Goal: Transaction & Acquisition: Book appointment/travel/reservation

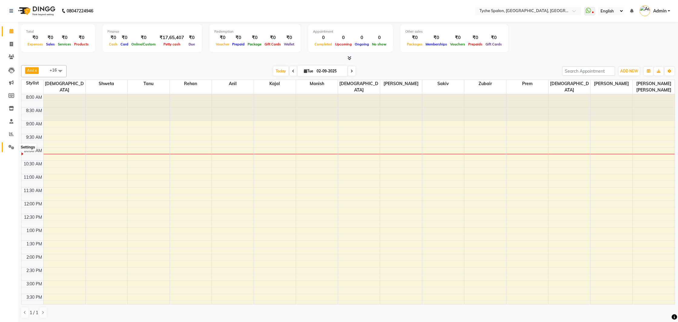
click at [9, 145] on icon at bounding box center [11, 147] width 6 height 5
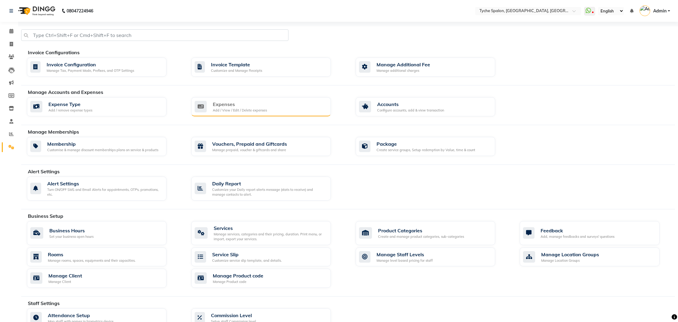
click at [207, 104] on div "Expenses Add / View / Edit / Delete expenses" at bounding box center [260, 107] width 131 height 12
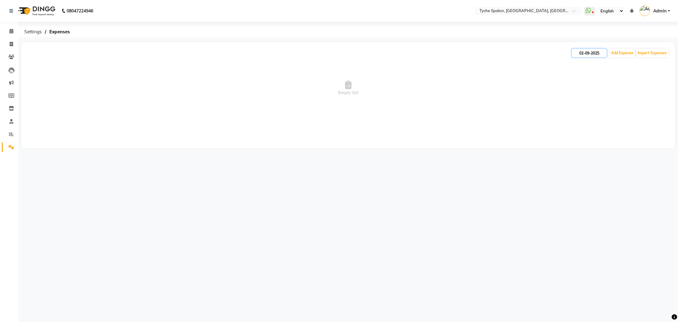
click at [598, 54] on input "02-09-2025" at bounding box center [589, 53] width 35 height 8
select select "9"
select select "2025"
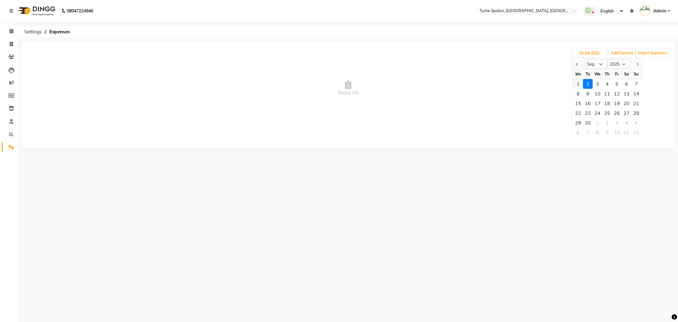
click at [580, 84] on div "1" at bounding box center [579, 84] width 10 height 10
type input "[DATE]"
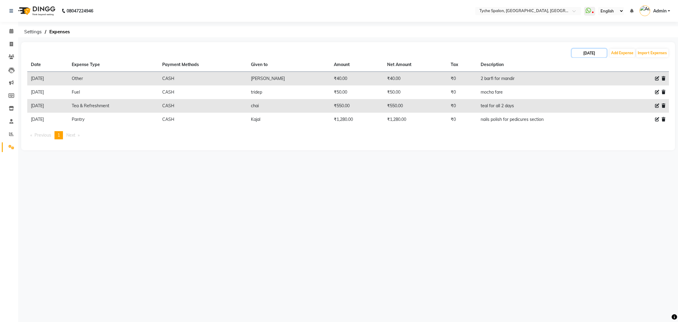
click at [584, 54] on input "[DATE]" at bounding box center [589, 53] width 35 height 8
select select "9"
select select "2025"
click at [577, 63] on span "Previous month" at bounding box center [577, 64] width 2 height 2
select select "8"
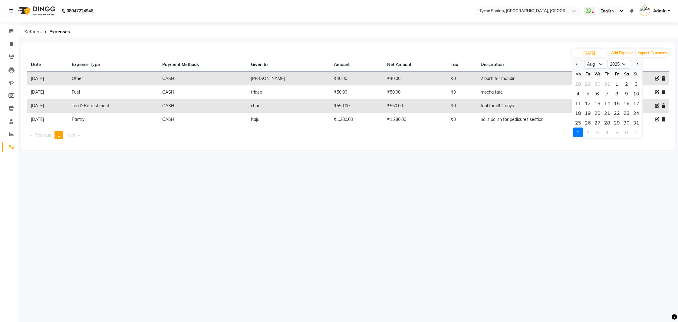
click at [635, 122] on div "31" at bounding box center [637, 123] width 10 height 10
type input "[DATE]"
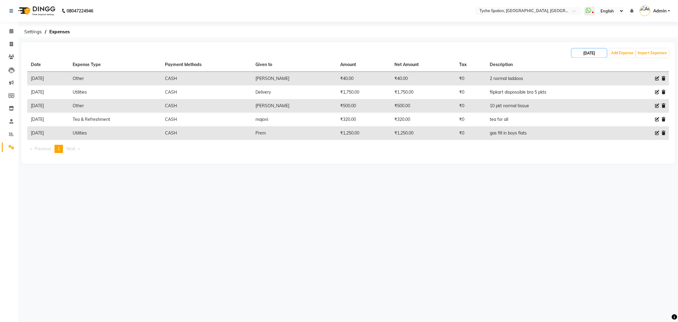
click at [584, 54] on input "[DATE]" at bounding box center [589, 53] width 35 height 8
select select "8"
select select "2025"
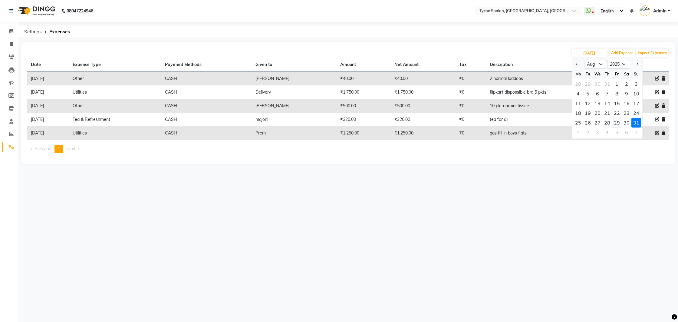
click at [612, 123] on div "29" at bounding box center [617, 123] width 10 height 10
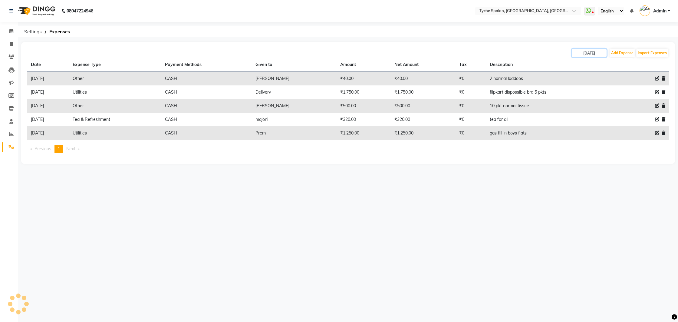
type input "[DATE]"
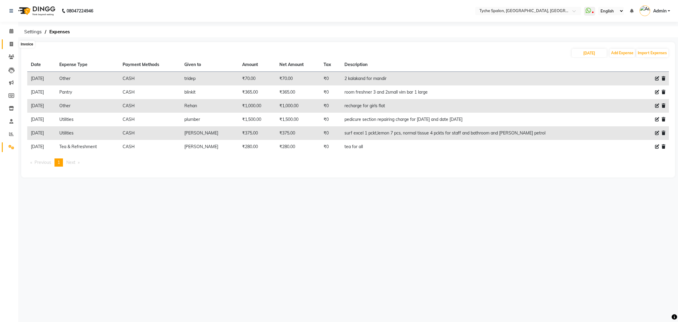
click at [12, 45] on icon at bounding box center [11, 44] width 3 height 5
select select "service"
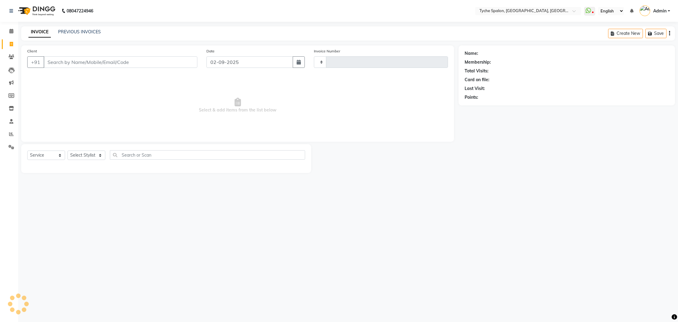
type input "0950"
select select "6320"
click at [11, 30] on icon at bounding box center [11, 31] width 4 height 5
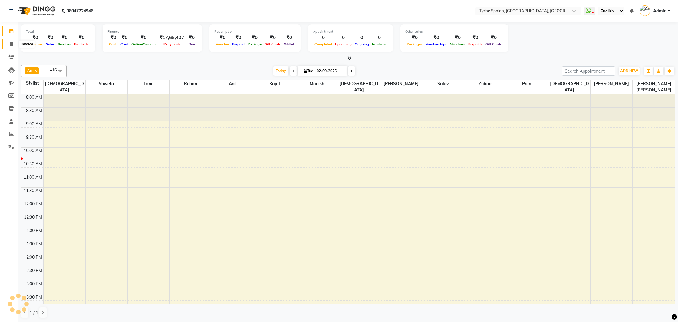
click at [12, 41] on span at bounding box center [11, 44] width 11 height 7
select select "6320"
select select "service"
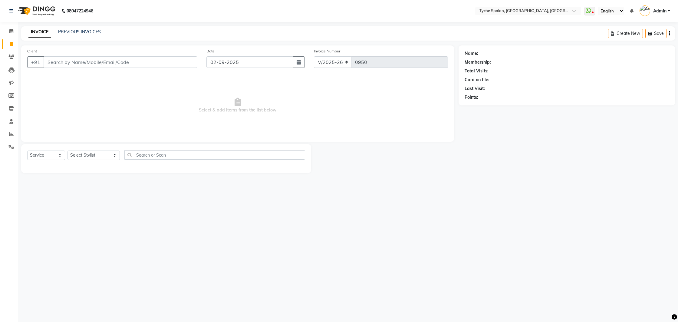
click at [93, 63] on input "Client" at bounding box center [121, 62] width 154 height 12
click at [75, 64] on input "Client" at bounding box center [121, 62] width 154 height 12
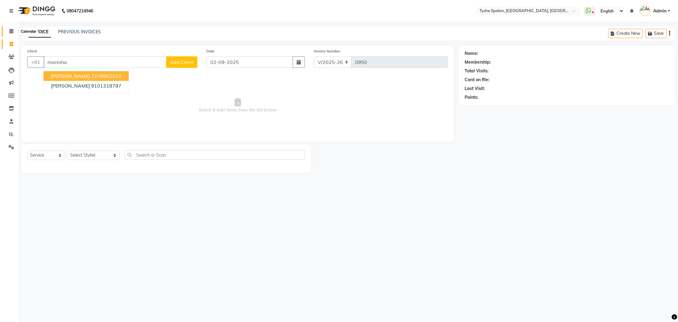
type input "manisha"
click at [11, 30] on icon at bounding box center [11, 31] width 4 height 5
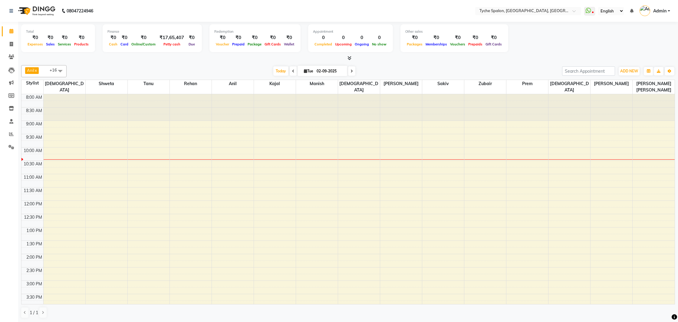
click at [254, 174] on td at bounding box center [359, 177] width 632 height 7
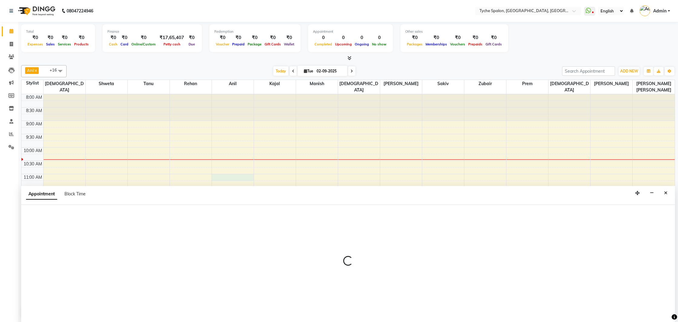
scroll to position [0, 0]
select select "48422"
select select "660"
select select "tentative"
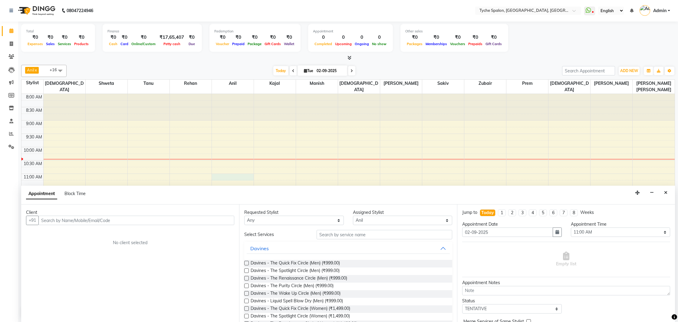
click at [64, 222] on input "text" at bounding box center [136, 220] width 196 height 9
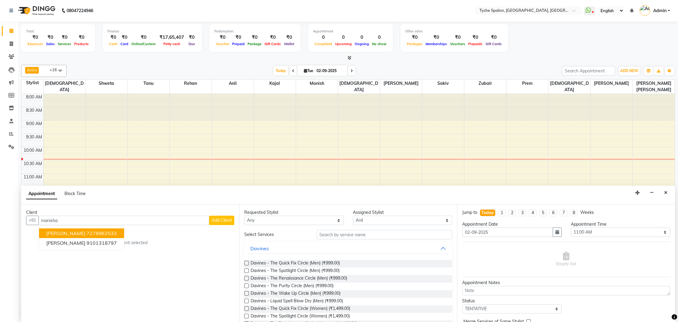
click at [91, 232] on ngb-highlight "7278962533" at bounding box center [102, 233] width 30 height 6
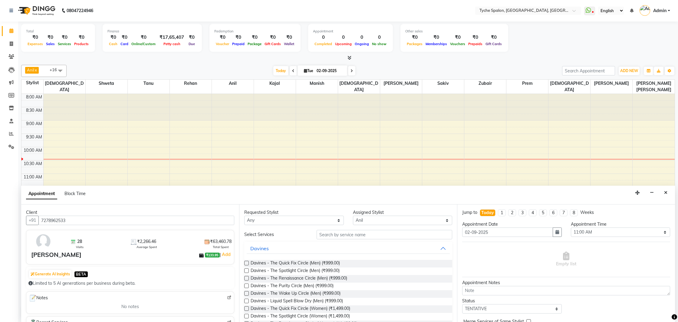
type input "7278962533"
click at [333, 219] on select "Any [PERSON_NAME] [PERSON_NAME] [PERSON_NAME] [PERSON_NAME] [PERSON_NAME] [PERS…" at bounding box center [294, 220] width 100 height 9
select select "48424"
click at [244, 216] on select "Any [PERSON_NAME] [PERSON_NAME] [PERSON_NAME] [PERSON_NAME] [PERSON_NAME] [PERS…" at bounding box center [294, 220] width 100 height 9
select select "48424"
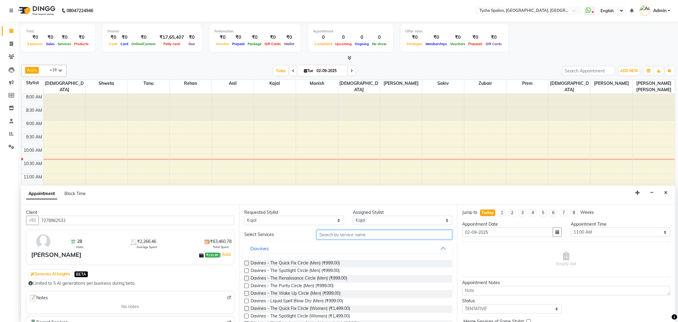
click at [336, 235] on input "text" at bounding box center [385, 234] width 136 height 9
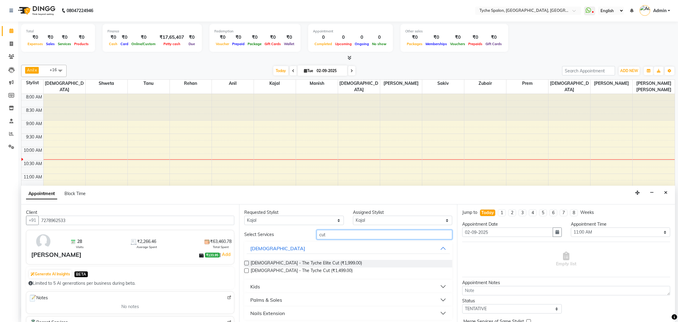
scroll to position [3, 0]
type input "cut"
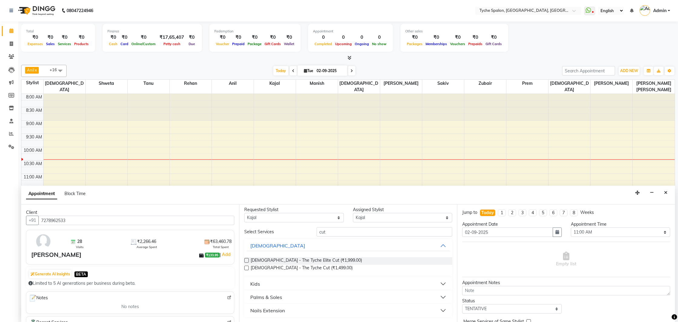
click at [369, 313] on button "Nails Extension" at bounding box center [348, 310] width 203 height 11
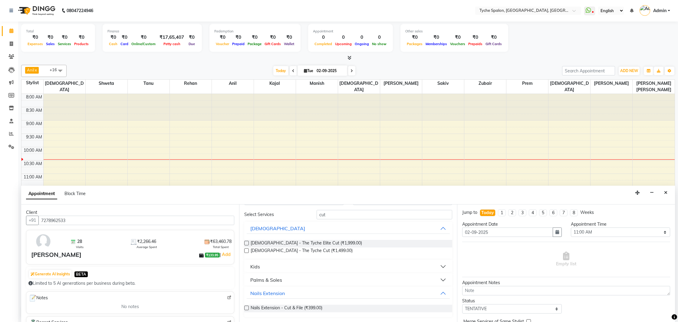
click at [248, 308] on label at bounding box center [246, 308] width 5 height 5
click at [248, 308] on input "checkbox" at bounding box center [246, 308] width 4 height 4
checkbox input "false"
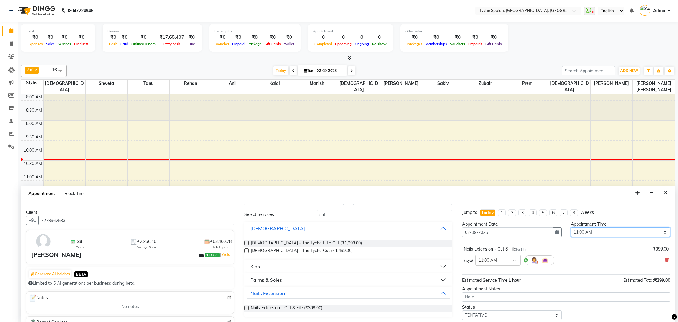
click at [586, 230] on select "Select 09:00 AM 09:15 AM 09:30 AM 09:45 AM 10:00 AM 10:15 AM 10:30 AM 10:45 AM …" at bounding box center [621, 231] width 100 height 9
click at [571, 227] on select "Select 09:00 AM 09:15 AM 09:30 AM 09:45 AM 10:00 AM 10:15 AM 10:30 AM 10:45 AM …" at bounding box center [621, 231] width 100 height 9
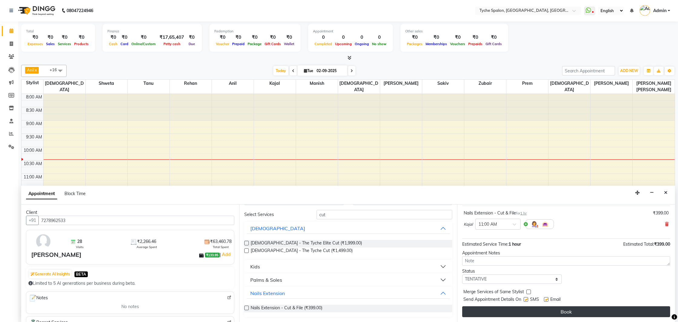
click at [550, 313] on button "Book" at bounding box center [566, 311] width 208 height 11
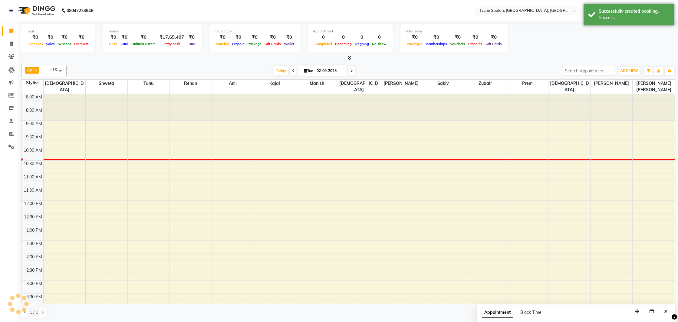
scroll to position [0, 0]
